Goal: Unclear: Unclear

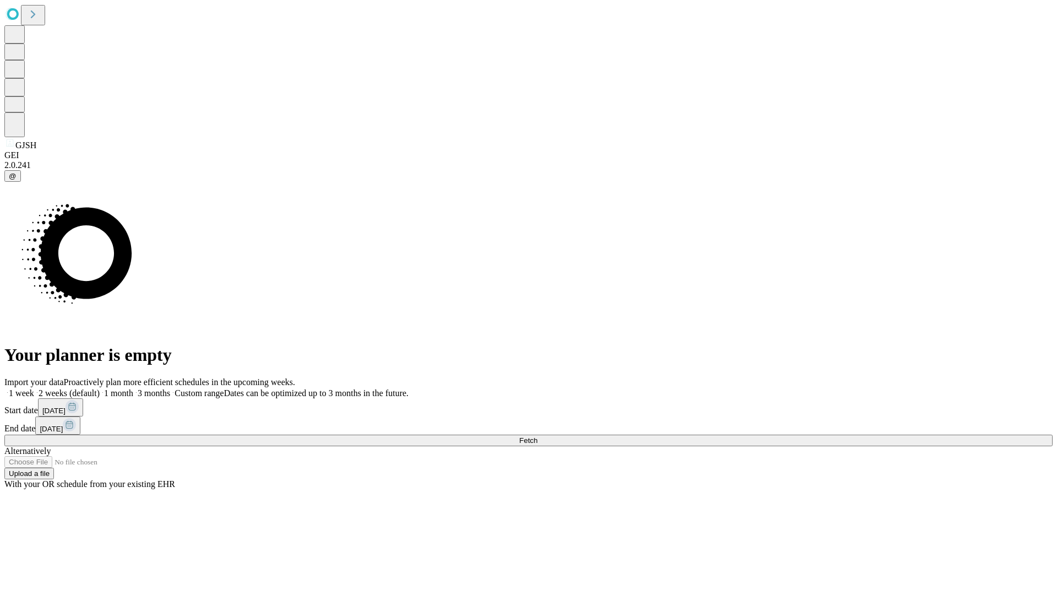
click at [538, 436] on span "Fetch" at bounding box center [528, 440] width 18 height 8
